Goal: Task Accomplishment & Management: Manage account settings

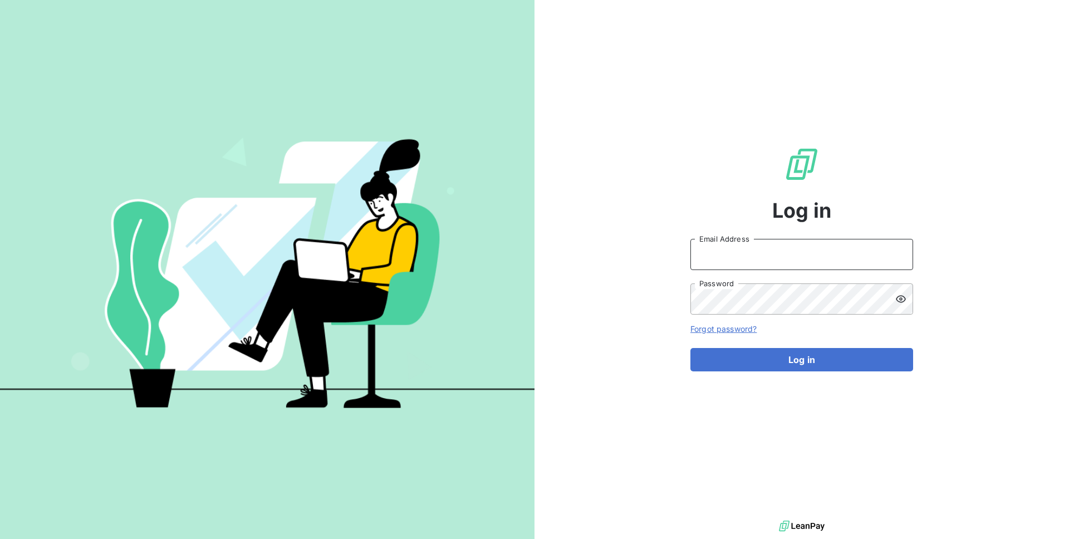
click at [722, 251] on input "Email Address" at bounding box center [801, 254] width 223 height 31
type input "admin@kiloutou"
click at [690, 348] on button "Log in" at bounding box center [801, 359] width 223 height 23
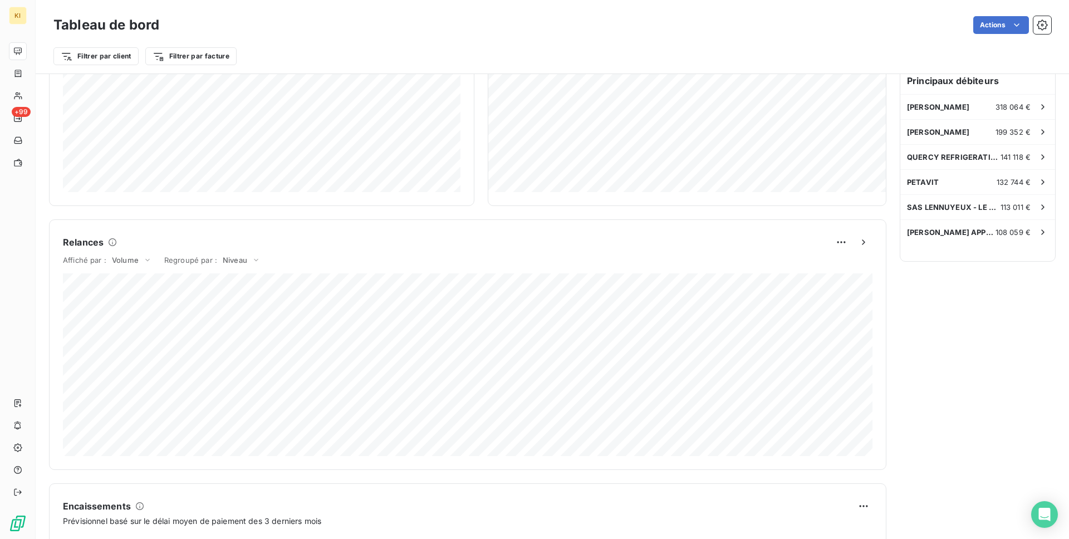
scroll to position [344, 0]
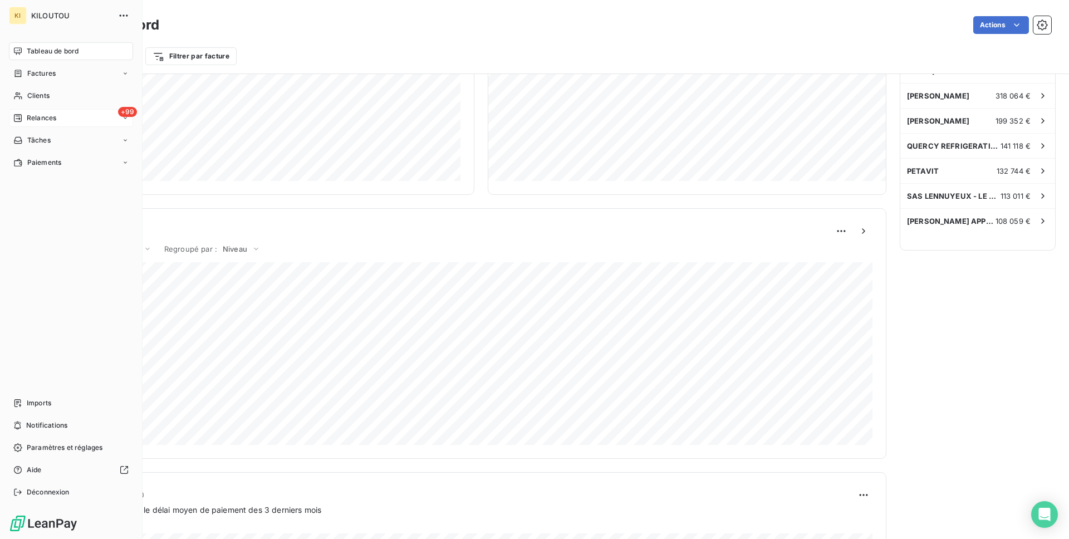
click at [48, 119] on span "Relances" at bounding box center [41, 118] width 29 height 10
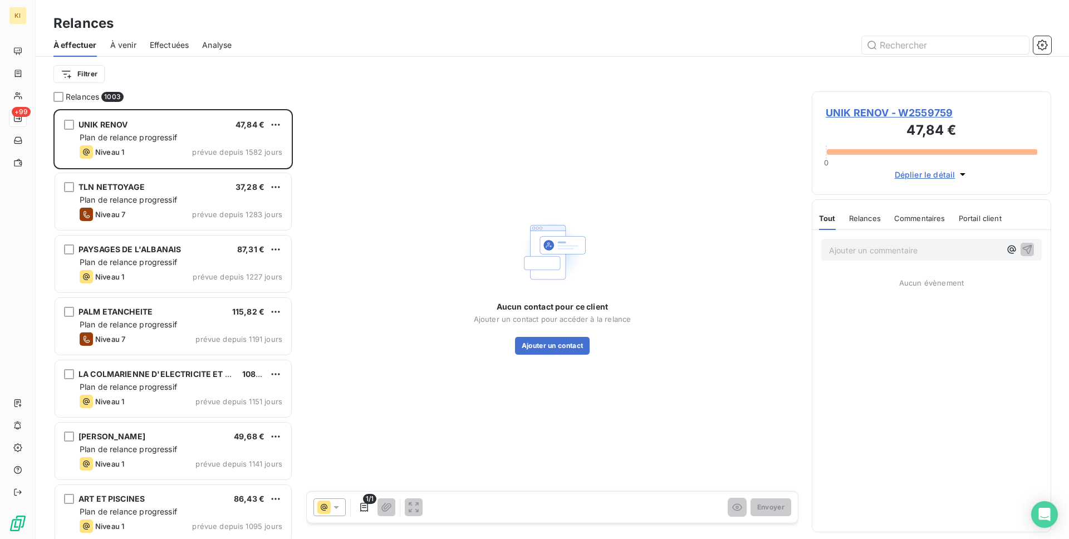
scroll to position [430, 239]
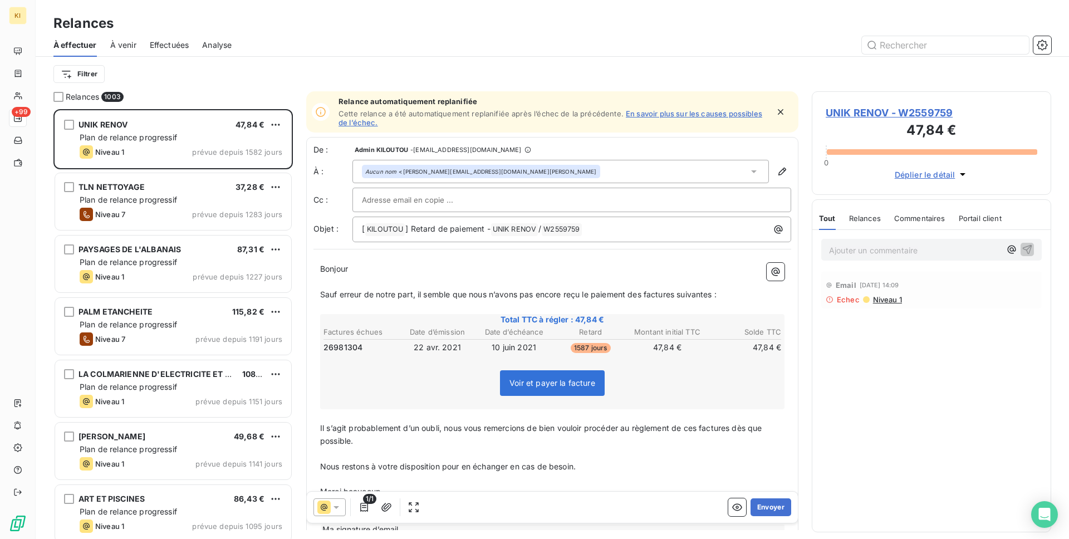
click at [161, 40] on span "Effectuées" at bounding box center [170, 45] width 40 height 11
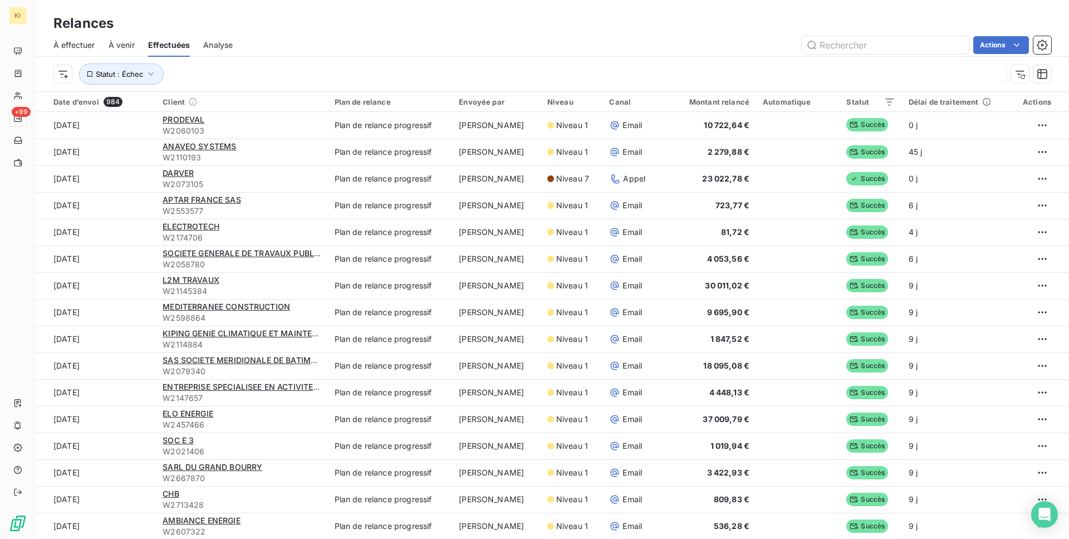
click at [37, 47] on div "À effectuer À venir Effectuées Analyse Actions" at bounding box center [552, 44] width 1033 height 23
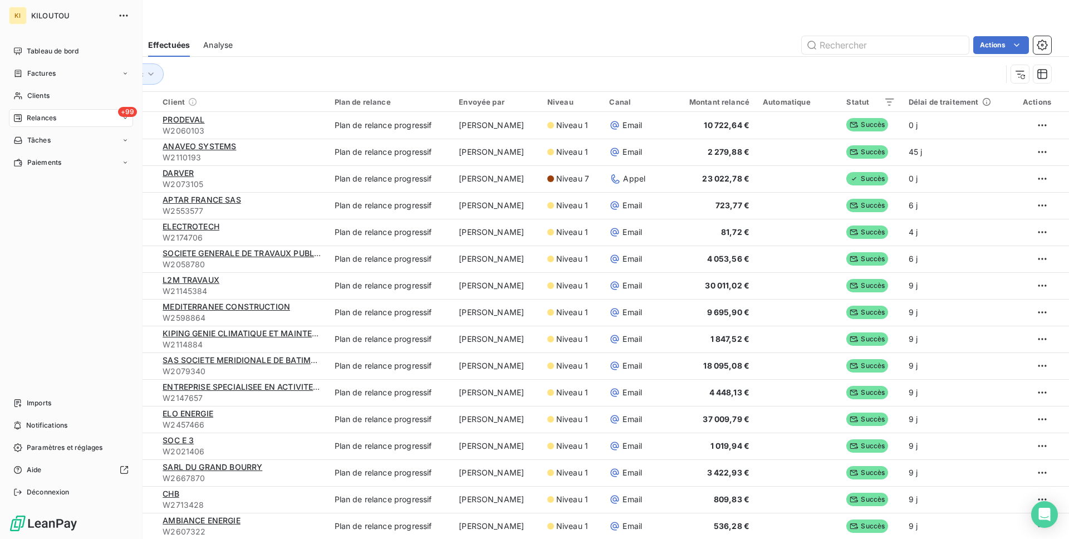
click at [27, 51] on span "Tableau de bord" at bounding box center [53, 51] width 52 height 10
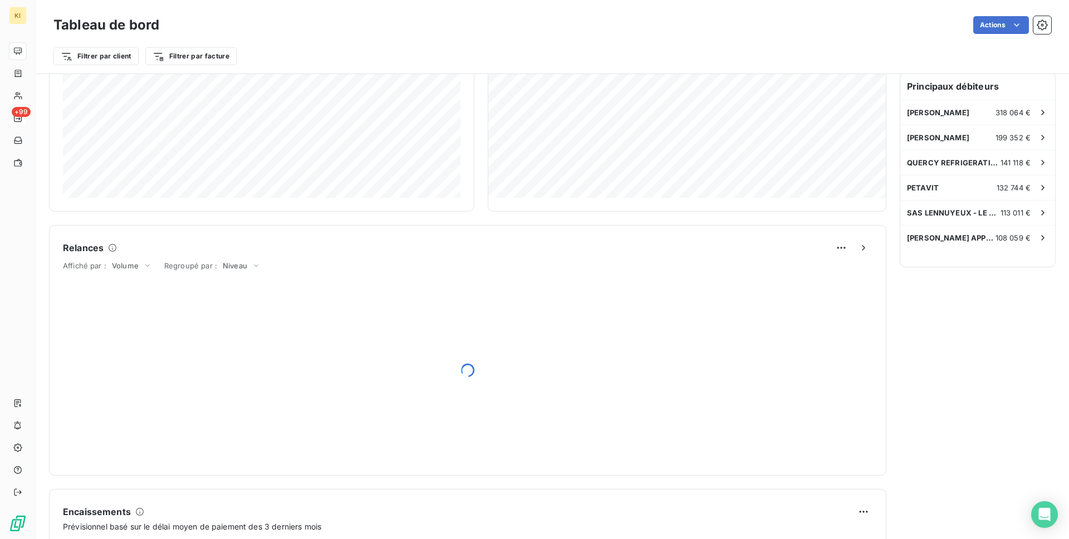
scroll to position [362, 0]
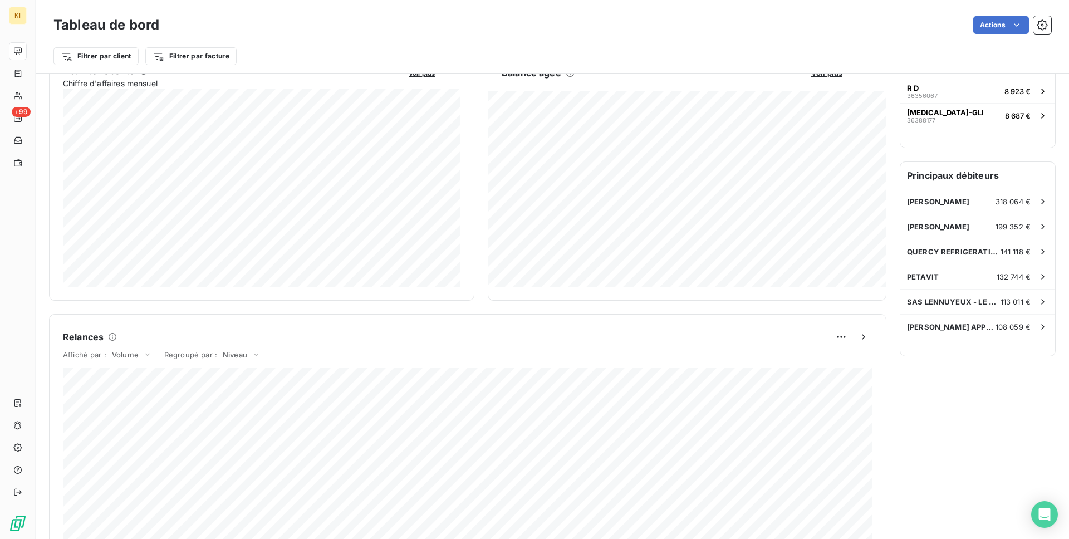
scroll to position [266, 0]
